Goal: Transaction & Acquisition: Purchase product/service

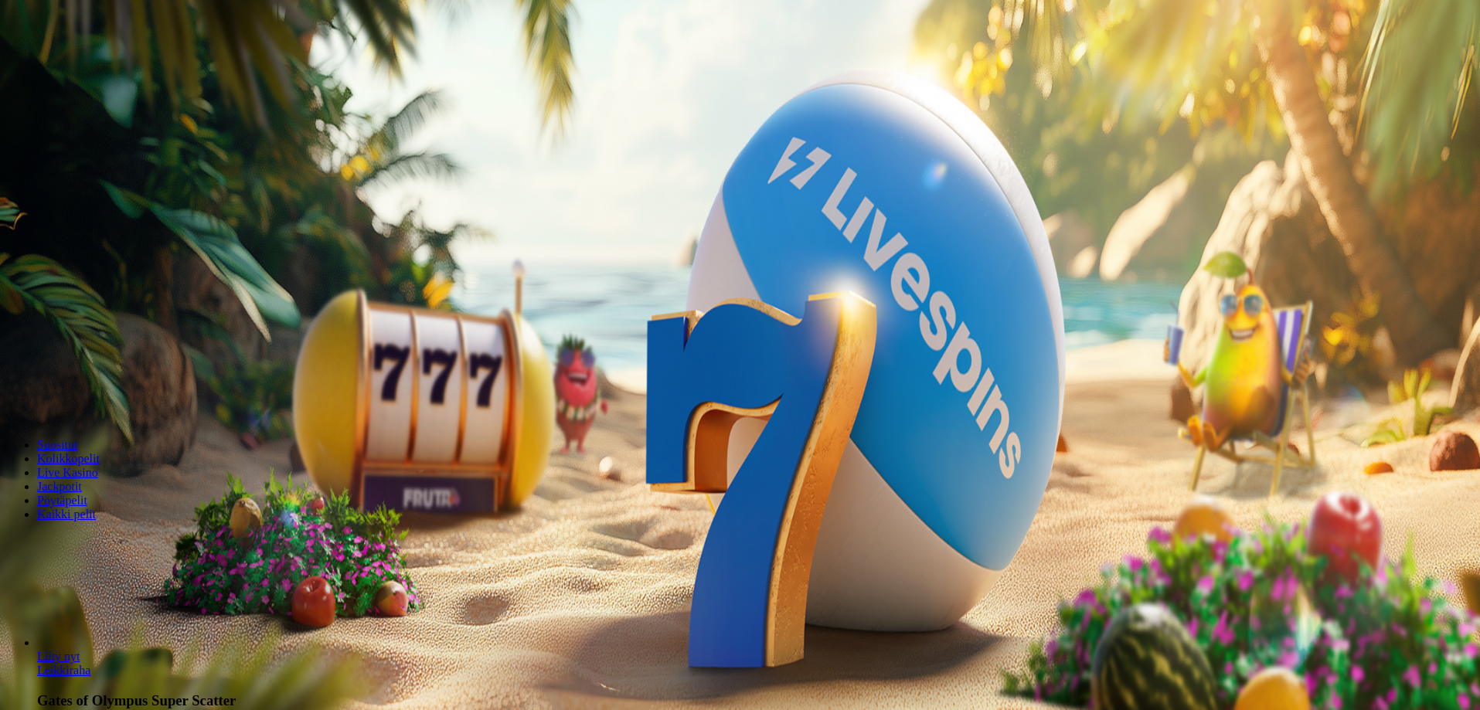
click at [47, 62] on span "Talletus" at bounding box center [29, 56] width 35 height 12
drag, startPoint x: 260, startPoint y: 152, endPoint x: 119, endPoint y: 194, distance: 147.5
click at [119, 194] on div "Talletus 0.00 € Kirjaudu Kasino Live Kasino Tarjoukset 20:32 Aloita pelaaminen …" at bounding box center [742, 207] width 1472 height 403
type input "**"
click at [105, 395] on span "TALLETA JA PELAA" at bounding box center [58, 401] width 93 height 12
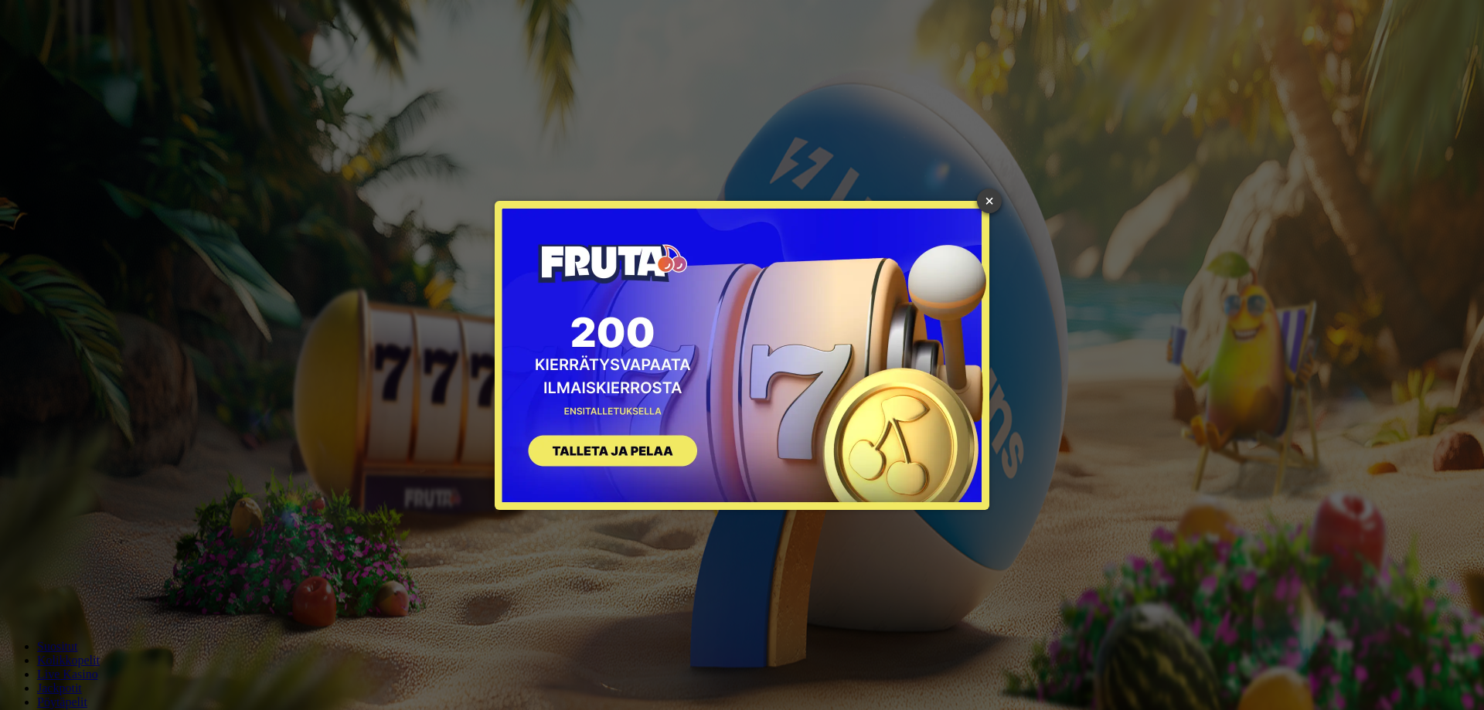
click at [996, 194] on link "×" at bounding box center [989, 201] width 25 height 25
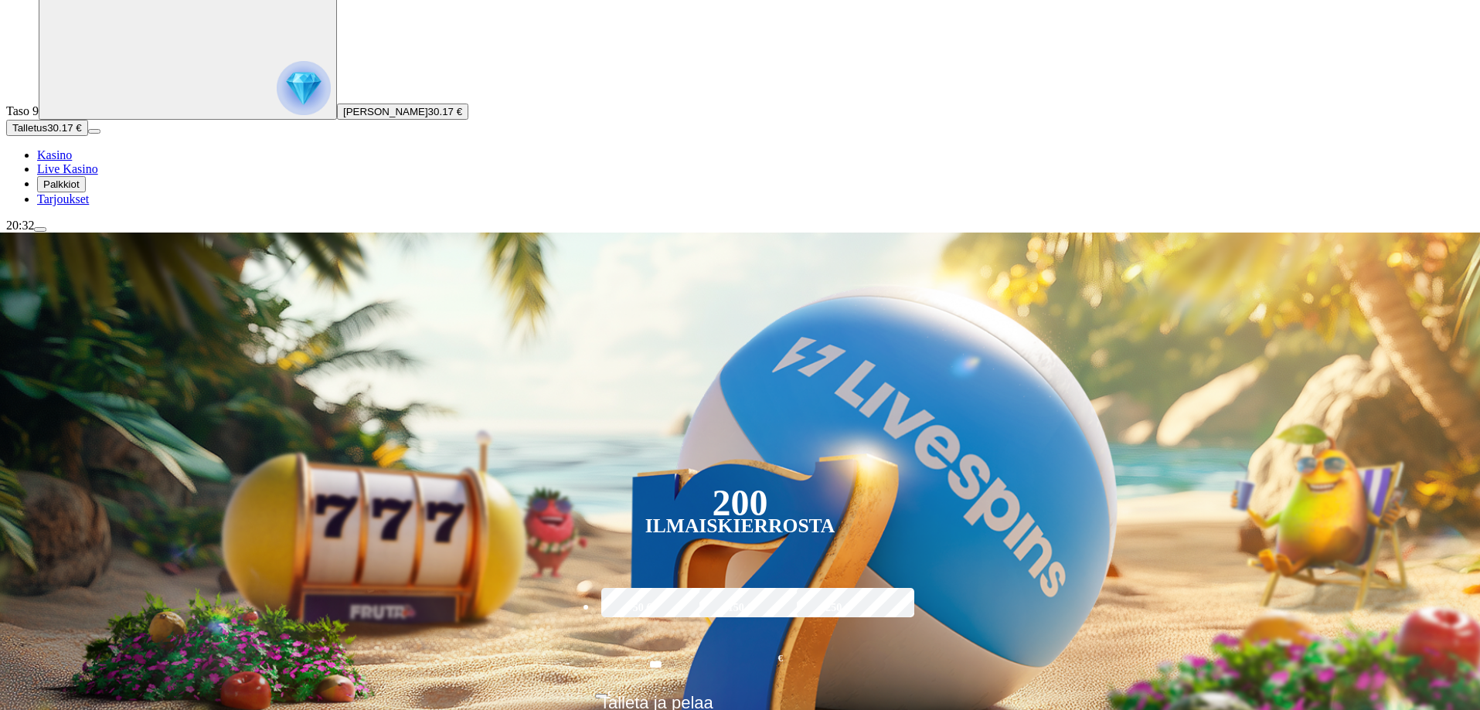
scroll to position [155, 0]
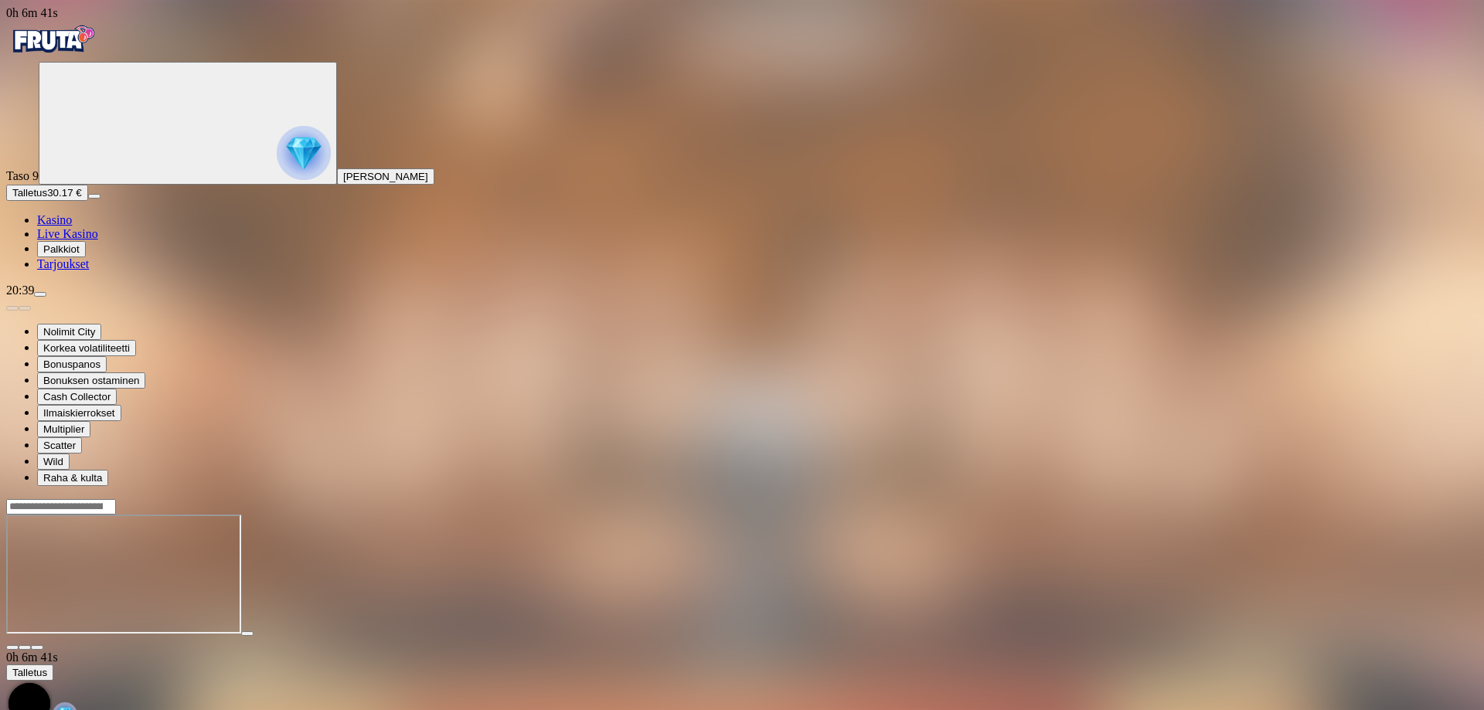
click at [47, 199] on span "Talletus" at bounding box center [29, 193] width 35 height 12
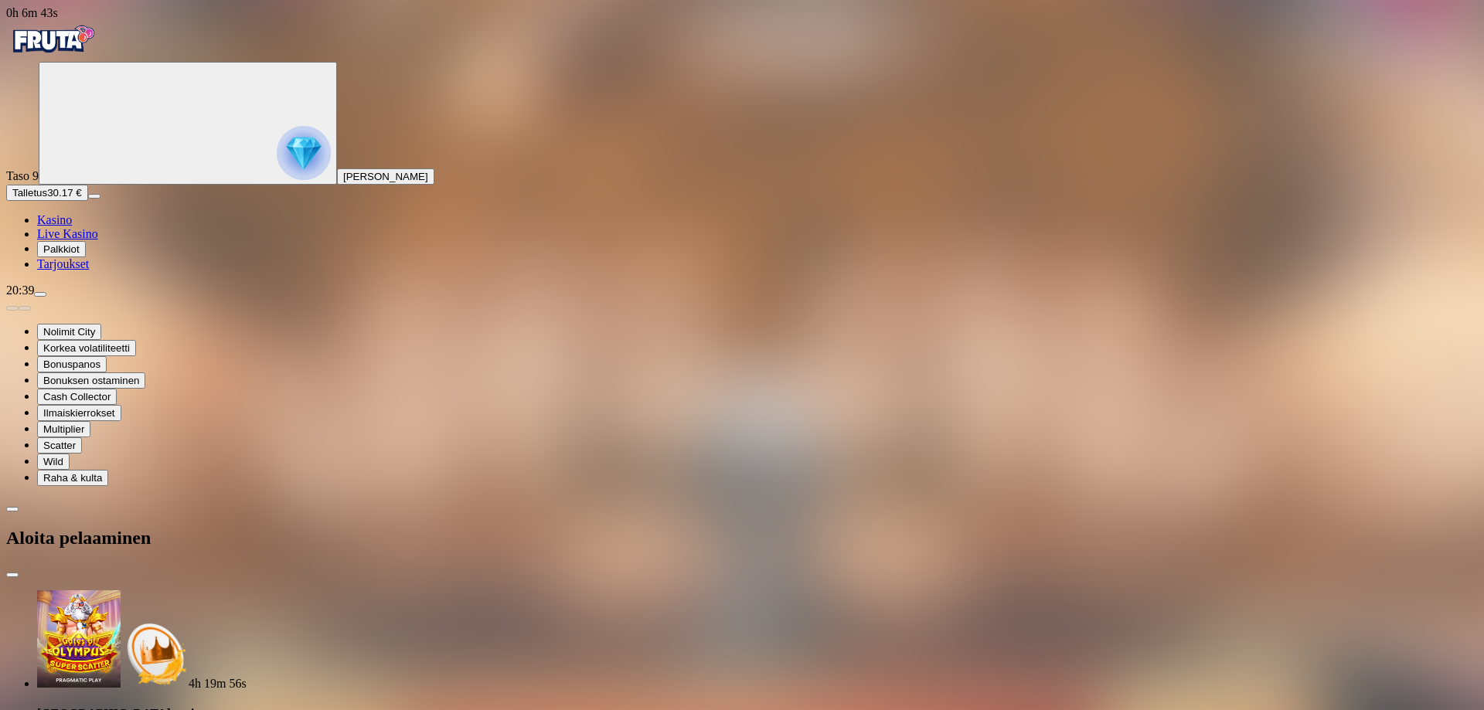
drag, startPoint x: 271, startPoint y: 352, endPoint x: 155, endPoint y: 352, distance: 115.9
type input "**"
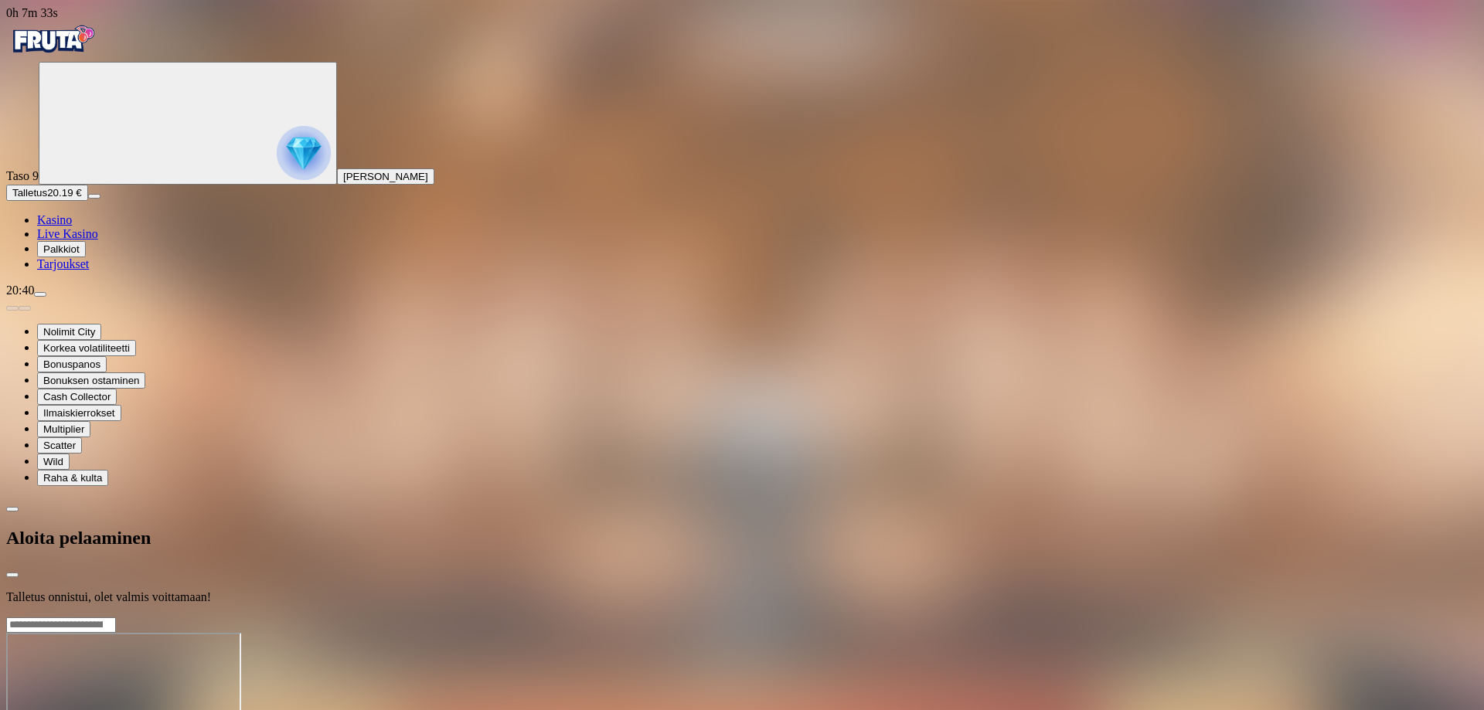
click at [72, 226] on span "Kasino" at bounding box center [54, 219] width 35 height 13
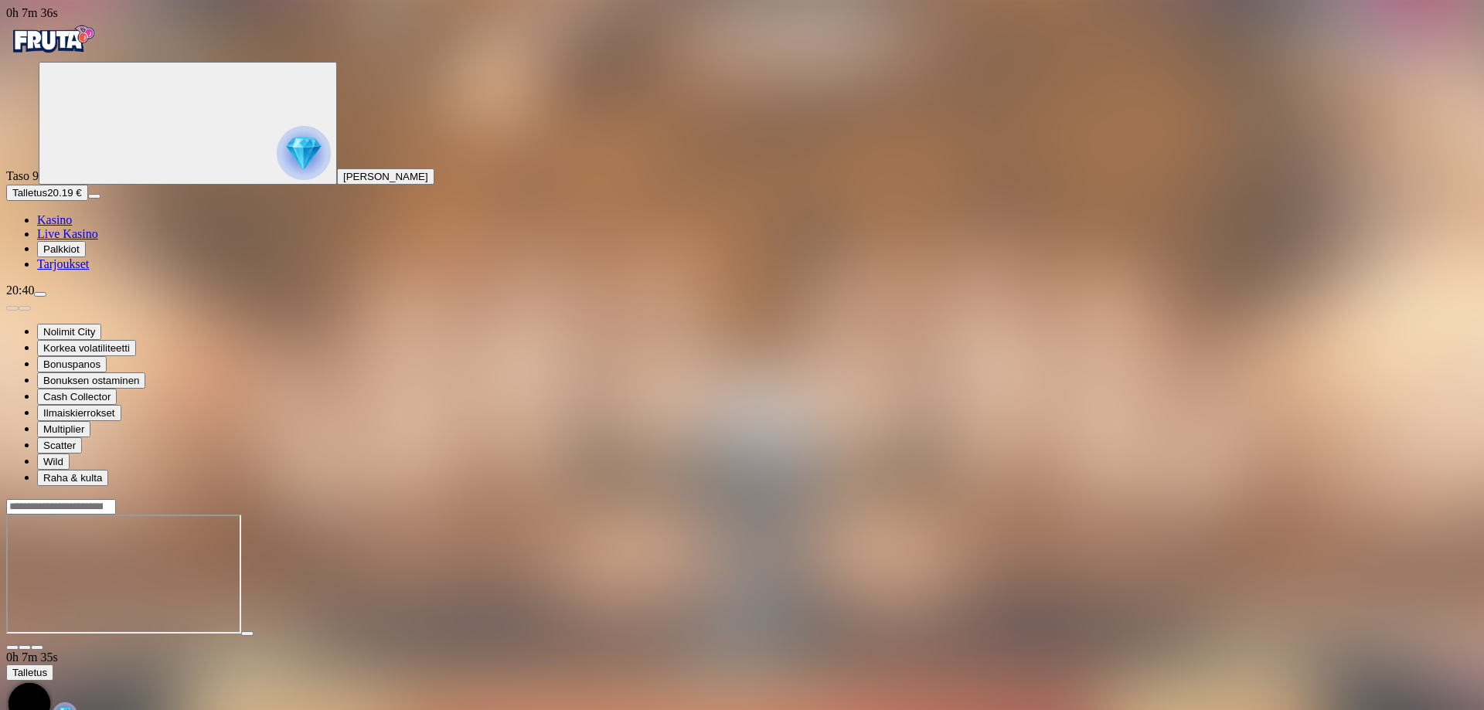
click at [72, 226] on span "Kasino" at bounding box center [54, 219] width 35 height 13
